Goal: Contribute content

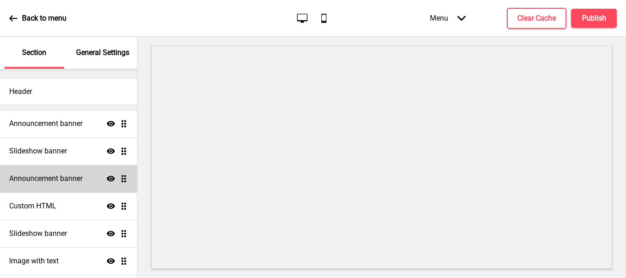
click at [52, 178] on h4 "Announcement banner" at bounding box center [45, 179] width 73 height 10
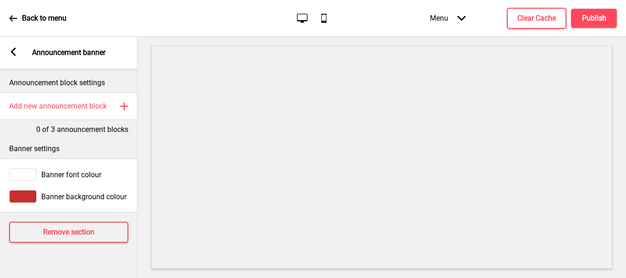
click at [9, 16] on icon at bounding box center [13, 18] width 8 height 8
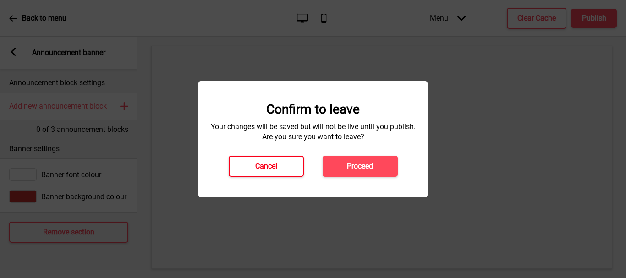
click at [254, 167] on button "Cancel" at bounding box center [266, 166] width 75 height 21
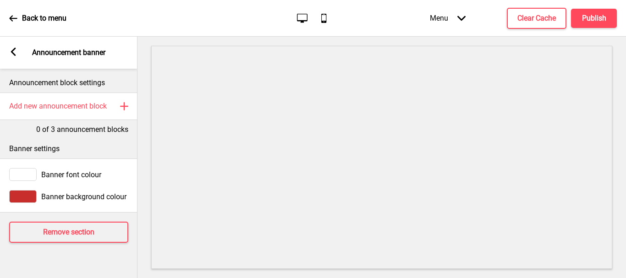
click at [13, 47] on div "Arrow left Announcement banner" at bounding box center [69, 53] width 138 height 32
click at [11, 48] on rect at bounding box center [13, 52] width 8 height 8
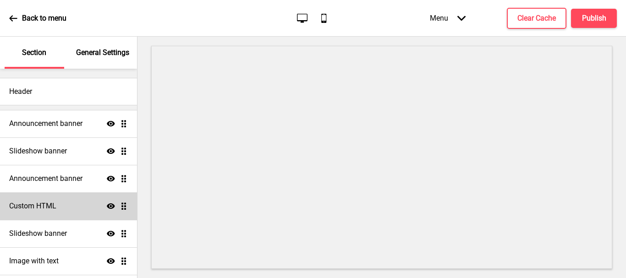
scroll to position [46, 0]
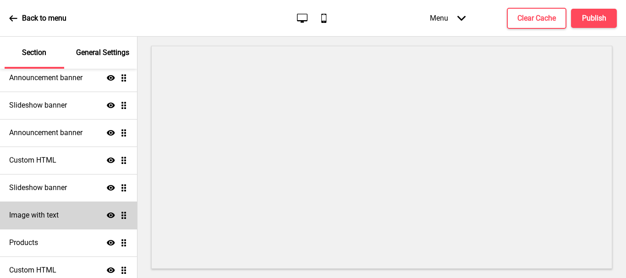
click at [70, 214] on div "Image with text Show Drag" at bounding box center [68, 216] width 137 height 28
select select "right"
select select "center"
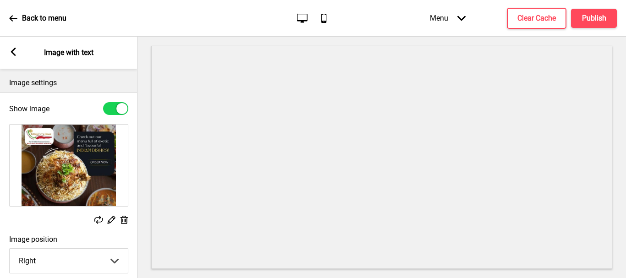
click at [10, 50] on rect at bounding box center [13, 52] width 8 height 8
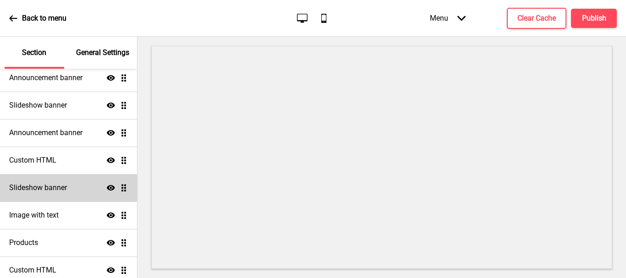
click at [50, 185] on h4 "Slideshow banner" at bounding box center [38, 188] width 58 height 10
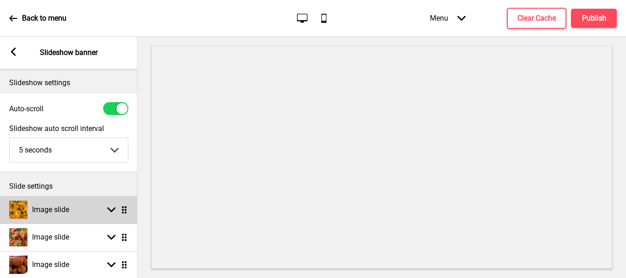
click at [116, 210] on div "Arrow down Drag" at bounding box center [116, 210] width 26 height 8
select select "right"
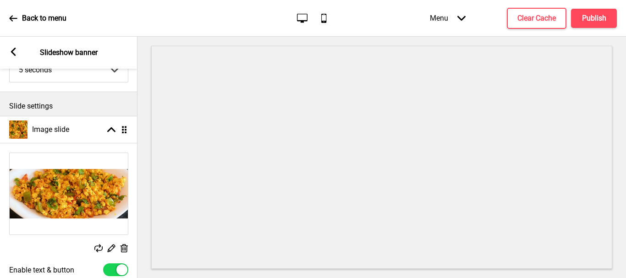
scroll to position [92, 0]
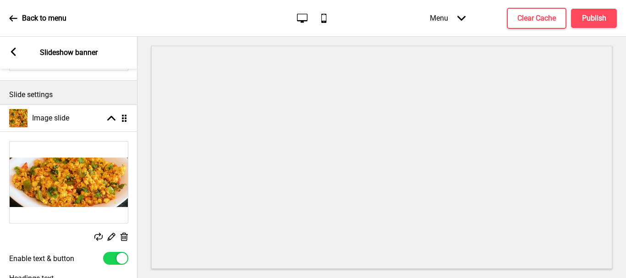
click at [125, 237] on icon at bounding box center [125, 237] width 8 height 8
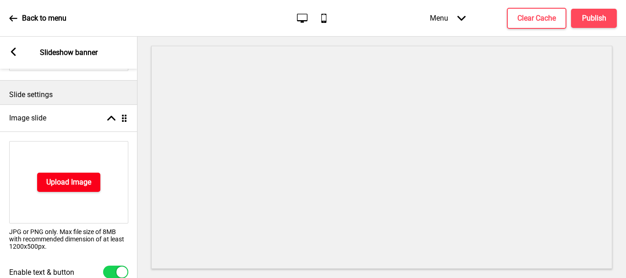
click at [77, 183] on h4 "Upload Image" at bounding box center [68, 182] width 45 height 10
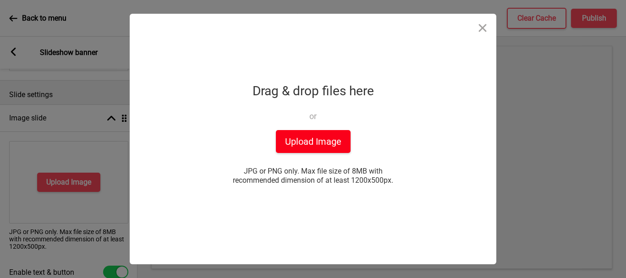
click at [318, 143] on button "Upload Image" at bounding box center [313, 141] width 75 height 23
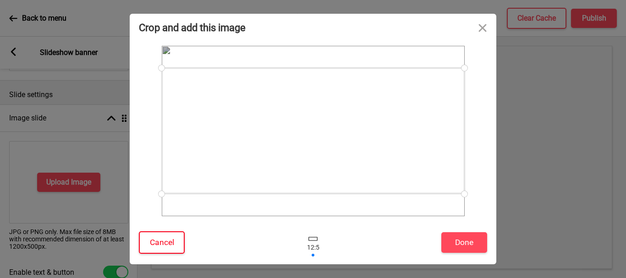
click at [155, 241] on button "Cancel" at bounding box center [162, 242] width 46 height 22
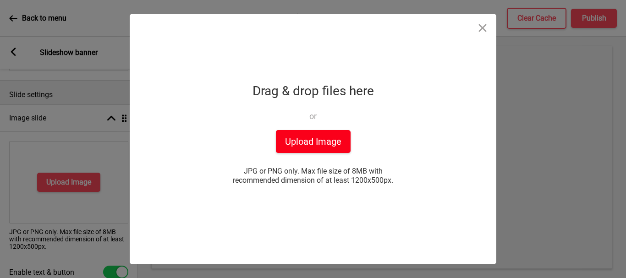
click at [335, 145] on button "Upload Image" at bounding box center [313, 141] width 75 height 23
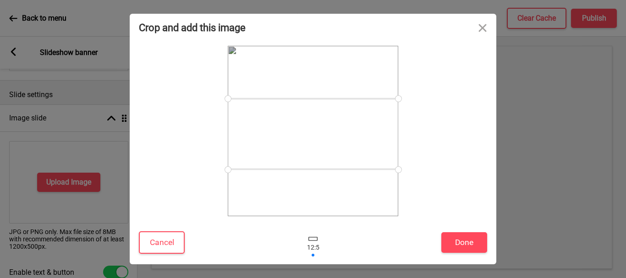
drag, startPoint x: 306, startPoint y: 143, endPoint x: 302, endPoint y: 146, distance: 5.3
click at [302, 146] on div at bounding box center [313, 134] width 171 height 71
click at [454, 238] on button "Done" at bounding box center [464, 242] width 46 height 21
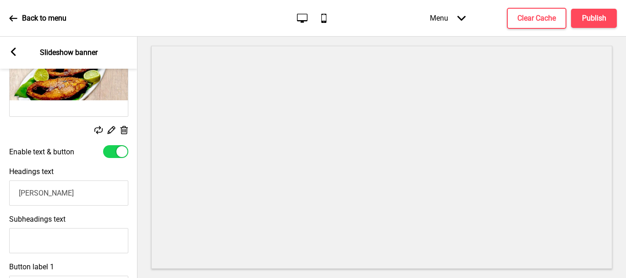
scroll to position [229, 0]
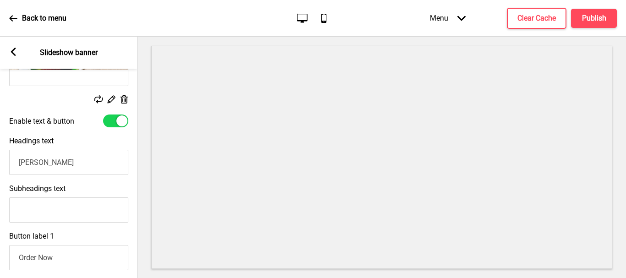
click at [84, 162] on input "[PERSON_NAME]" at bounding box center [68, 162] width 119 height 25
type input "P"
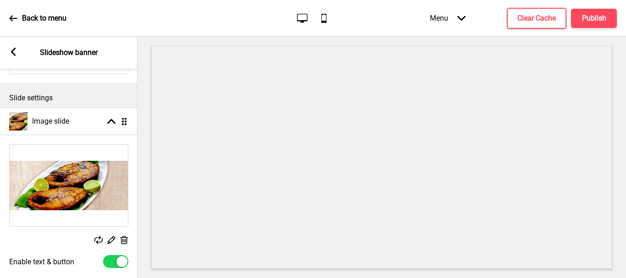
scroll to position [46, 0]
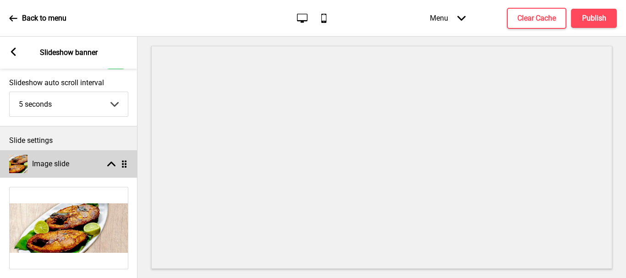
type input "Masala Fish Fry"
click at [112, 164] on g at bounding box center [111, 164] width 8 height 8
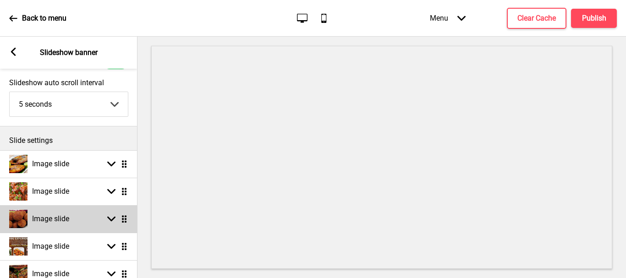
scroll to position [92, 0]
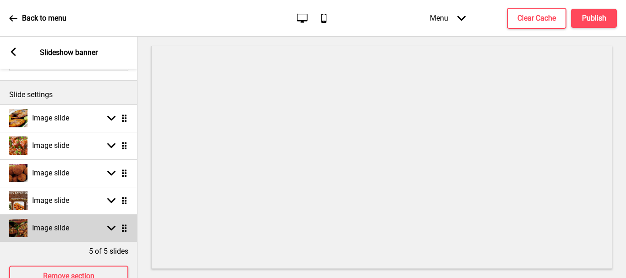
click at [104, 225] on div "Arrow down Drag" at bounding box center [116, 228] width 26 height 8
select select "right"
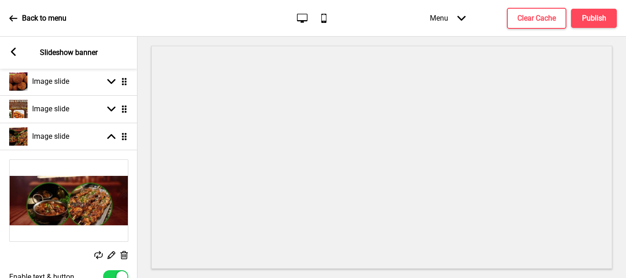
scroll to position [229, 0]
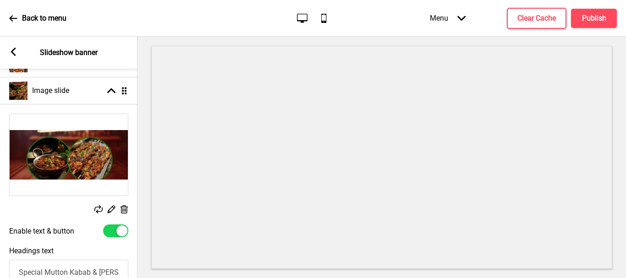
click at [124, 205] on div "Replace Edit Delete" at bounding box center [69, 164] width 138 height 111
click at [122, 209] on icon at bounding box center [125, 209] width 8 height 8
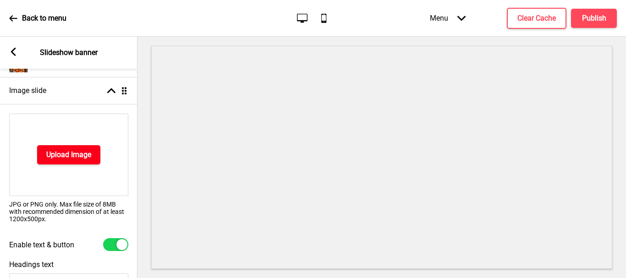
click at [79, 150] on h4 "Upload Image" at bounding box center [68, 155] width 45 height 10
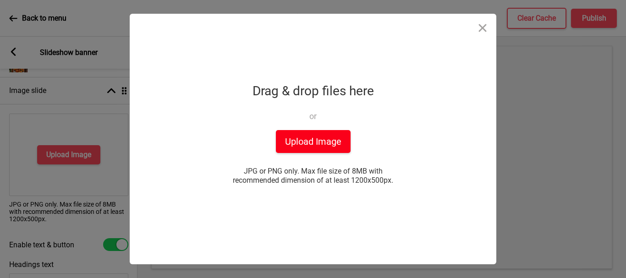
click at [317, 136] on button "Upload Image" at bounding box center [313, 141] width 75 height 23
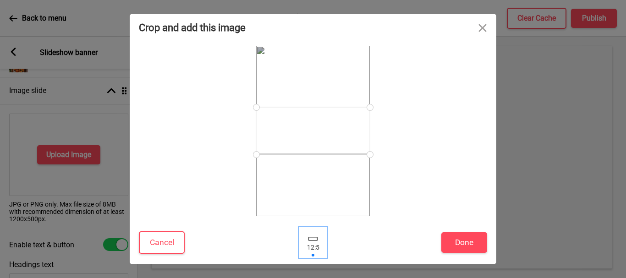
click at [315, 242] on div at bounding box center [313, 243] width 28 height 30
click at [315, 241] on div at bounding box center [313, 243] width 28 height 30
click at [313, 254] on div at bounding box center [313, 243] width 28 height 30
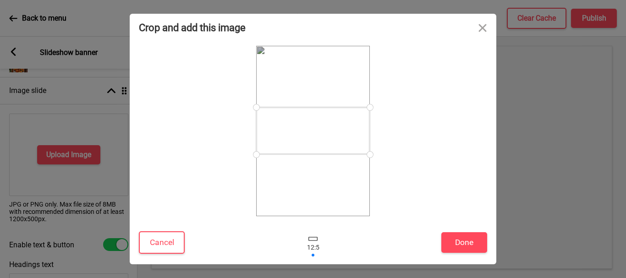
click at [313, 248] on div at bounding box center [313, 243] width 28 height 30
click at [472, 248] on button "Done" at bounding box center [464, 242] width 46 height 21
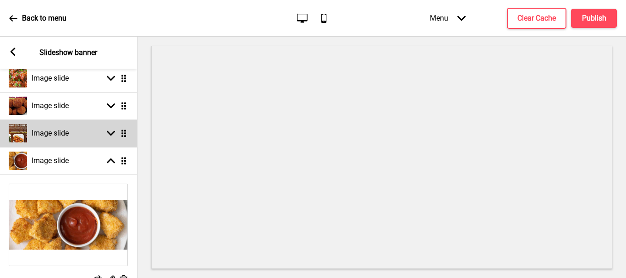
scroll to position [163, 0]
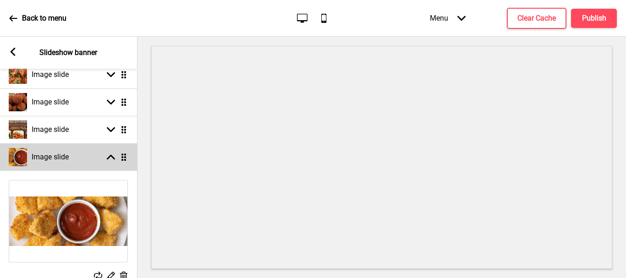
type input "Chicken Nuggets"
click at [117, 160] on div "Arrow up Drag" at bounding box center [115, 157] width 26 height 8
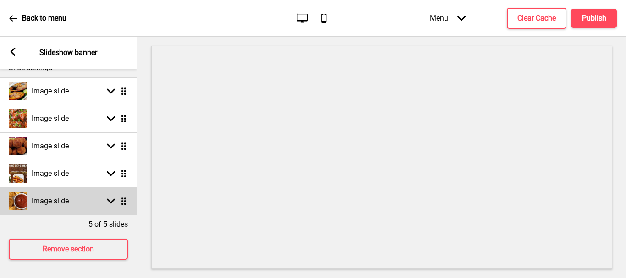
scroll to position [126, 0]
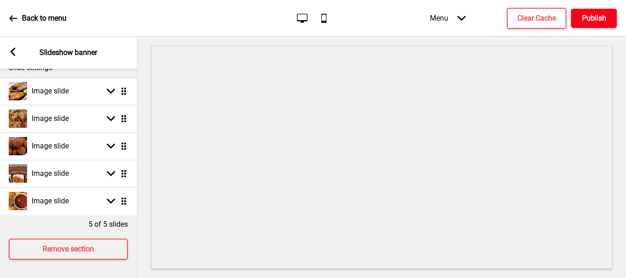
click at [600, 17] on h4 "Publish" at bounding box center [594, 18] width 24 height 10
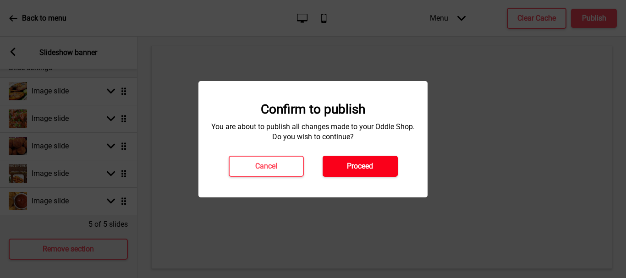
click at [372, 165] on h4 "Proceed" at bounding box center [360, 166] width 26 height 10
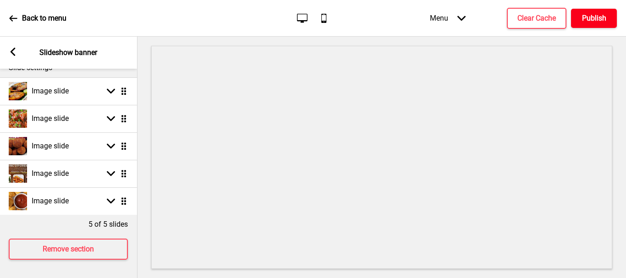
click at [592, 19] on h4 "Publish" at bounding box center [594, 18] width 24 height 10
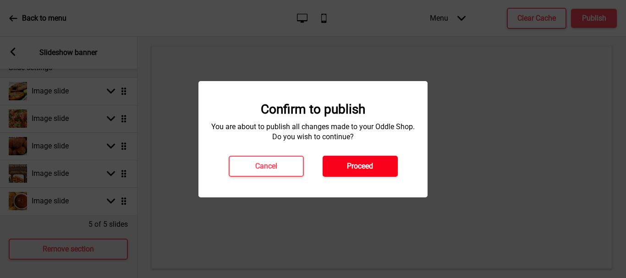
click at [375, 170] on button "Proceed" at bounding box center [360, 166] width 75 height 21
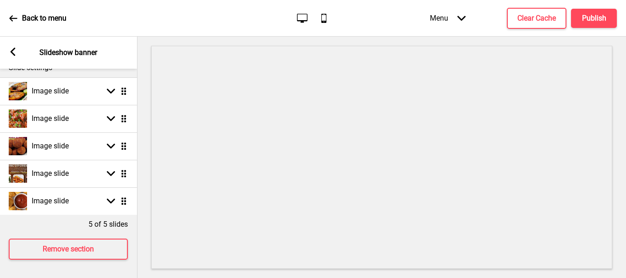
click at [25, 16] on p "Back to menu" at bounding box center [44, 18] width 44 height 10
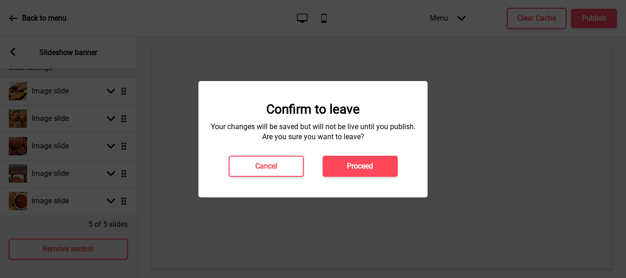
click at [352, 164] on h4 "Proceed" at bounding box center [360, 166] width 26 height 10
